Goal: Information Seeking & Learning: Check status

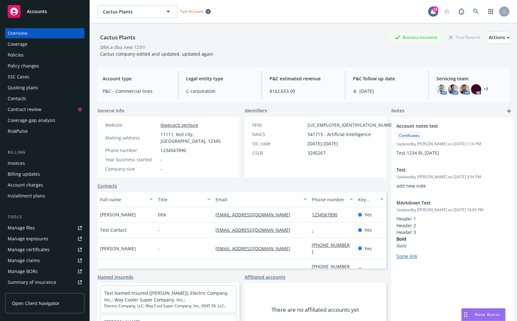
scroll to position [23, 0]
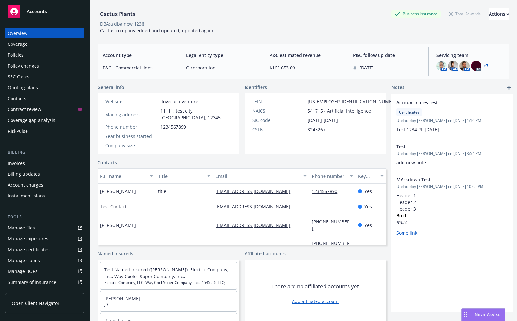
click at [213, 85] on div "General info" at bounding box center [169, 87] width 142 height 7
click at [184, 250] on div "Named insureds" at bounding box center [169, 253] width 142 height 7
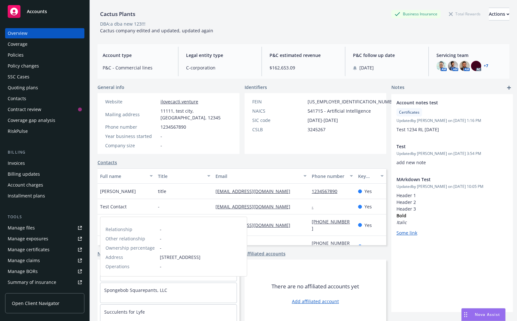
scroll to position [0, 0]
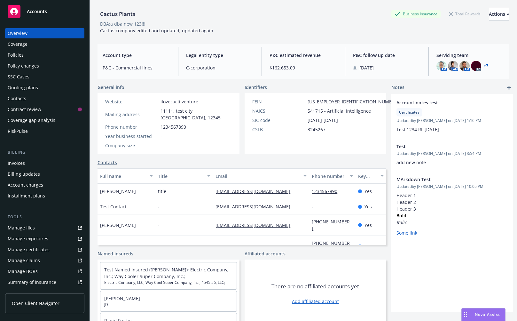
click at [55, 108] on div "Contract review" at bounding box center [43, 109] width 70 height 10
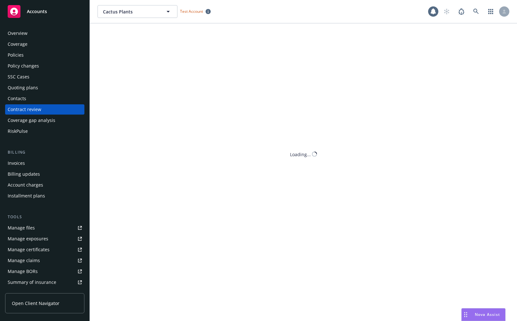
click at [53, 121] on div "Coverage gap analysis" at bounding box center [32, 120] width 48 height 10
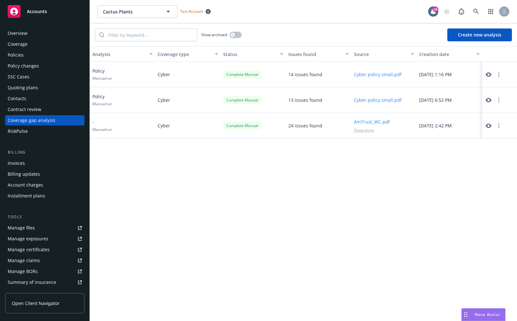
click at [53, 122] on div "Coverage gap analysis" at bounding box center [32, 120] width 48 height 10
click at [478, 15] on link at bounding box center [476, 11] width 13 height 13
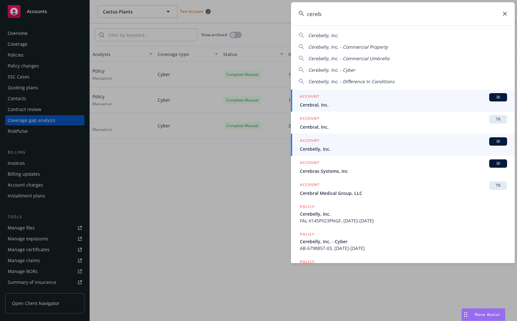
type input "cereb"
click at [329, 145] on div "ACCOUNT BI" at bounding box center [403, 141] width 207 height 8
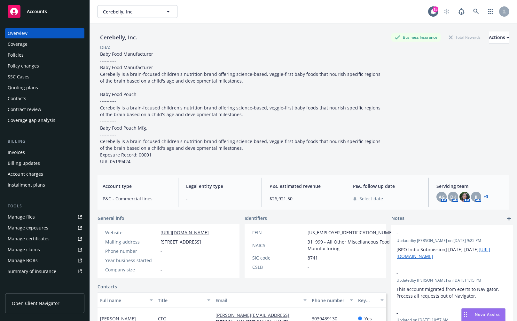
click at [35, 118] on div "Coverage gap analysis" at bounding box center [32, 120] width 48 height 10
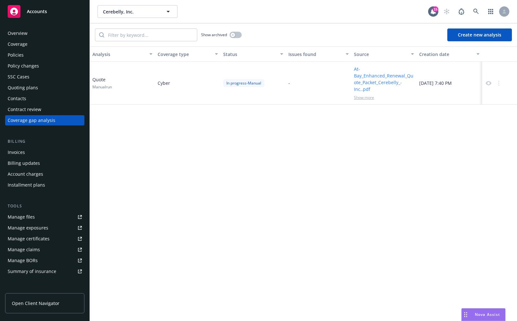
click at [260, 85] on div "In progress - Manual" at bounding box center [243, 83] width 41 height 8
click at [360, 98] on span "Show more" at bounding box center [364, 97] width 20 height 5
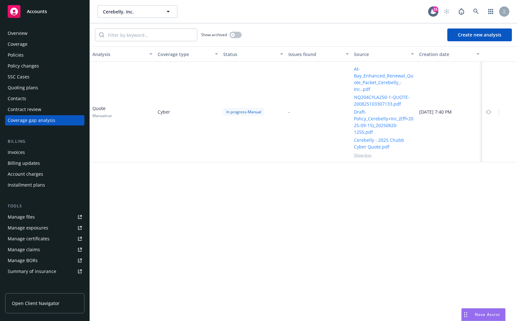
click at [489, 83] on div at bounding box center [499, 112] width 35 height 100
click at [242, 111] on div "In progress - Manual" at bounding box center [243, 112] width 41 height 8
click at [284, 234] on div "Analysis Coverage type Status Issues found Source Creation date Quote Manual ru…" at bounding box center [303, 183] width 427 height 274
click at [488, 91] on div at bounding box center [499, 112] width 35 height 100
click at [489, 110] on icon at bounding box center [489, 112] width 6 height 4
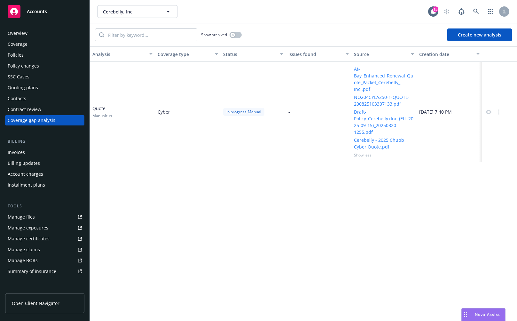
click at [229, 202] on div "Analysis Coverage type Status Issues found Source Creation date Quote Manual ru…" at bounding box center [303, 183] width 427 height 274
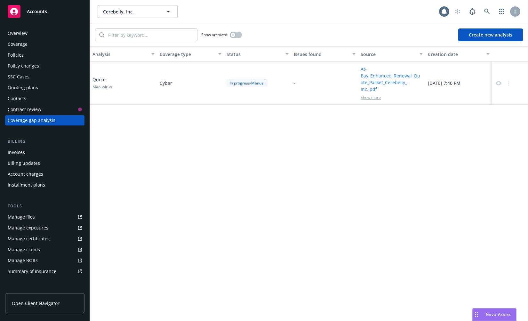
click at [252, 79] on div "In progress - Manual" at bounding box center [246, 83] width 41 height 8
click at [297, 81] on div "-" at bounding box center [324, 83] width 67 height 43
click at [369, 95] on span "Show more" at bounding box center [370, 97] width 20 height 5
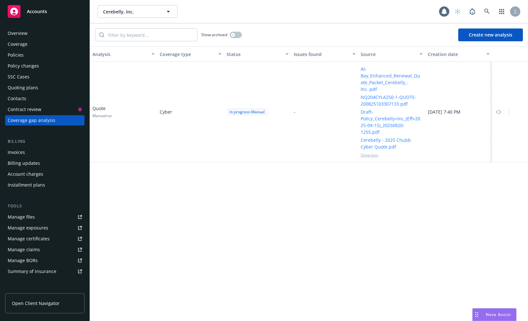
click at [220, 195] on div "Analysis Coverage type Status Issues found Source Creation date Quote Manual ru…" at bounding box center [309, 183] width 438 height 274
click at [201, 185] on div "Analysis Coverage type Status Issues found Source Creation date Quote Manual ru…" at bounding box center [309, 183] width 438 height 274
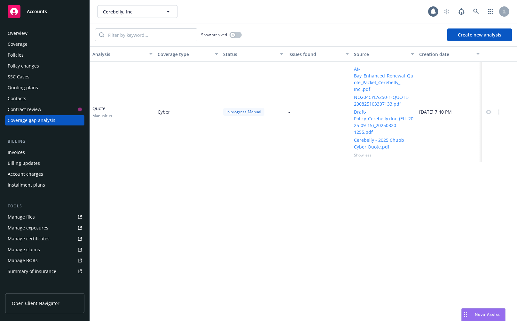
click at [277, 232] on div "Analysis Coverage type Status Issues found Source Creation date Quote Manual ru…" at bounding box center [303, 183] width 427 height 274
click at [294, 220] on div "Analysis Coverage type Status Issues found Source Creation date Quote Manual ru…" at bounding box center [303, 183] width 427 height 274
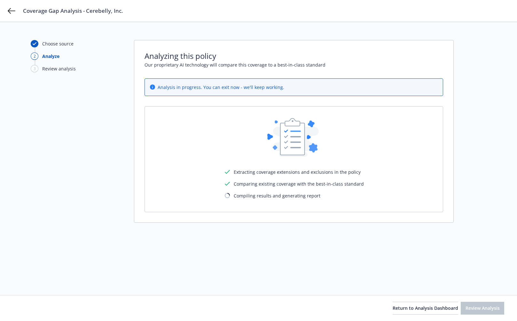
click at [92, 158] on div "Choose source 2 Analyze 3 Review analysis" at bounding box center [66, 158] width 70 height 237
click at [132, 134] on div "Choose source 2 Analyze 3 Review analysis Analyzing this policy Our proprietary…" at bounding box center [259, 158] width 456 height 237
